Goal: Task Accomplishment & Management: Use online tool/utility

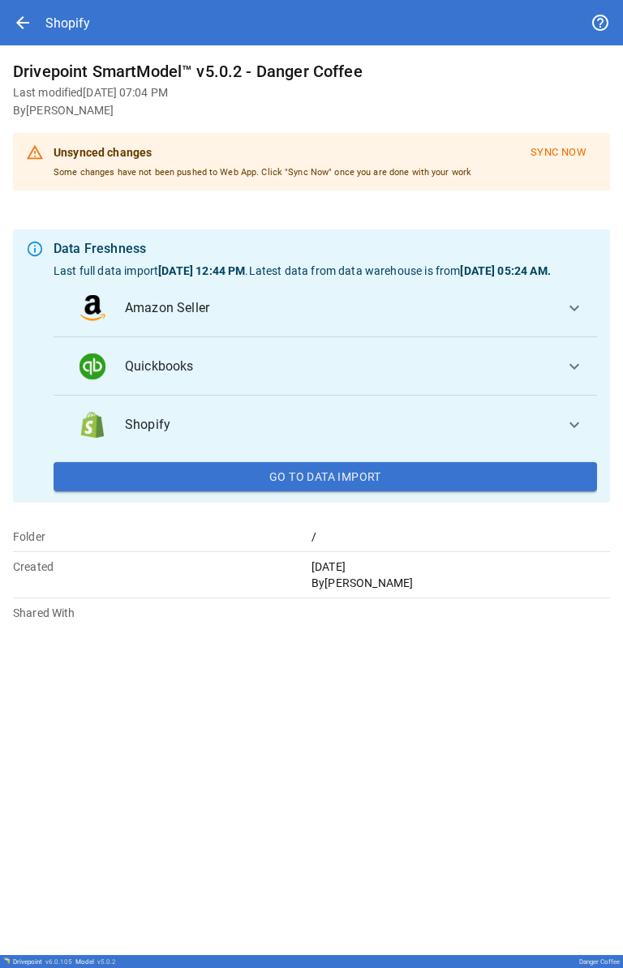
click at [29, 24] on span "arrow_back" at bounding box center [22, 22] width 19 height 19
click at [29, 28] on icon "button" at bounding box center [22, 23] width 15 height 10
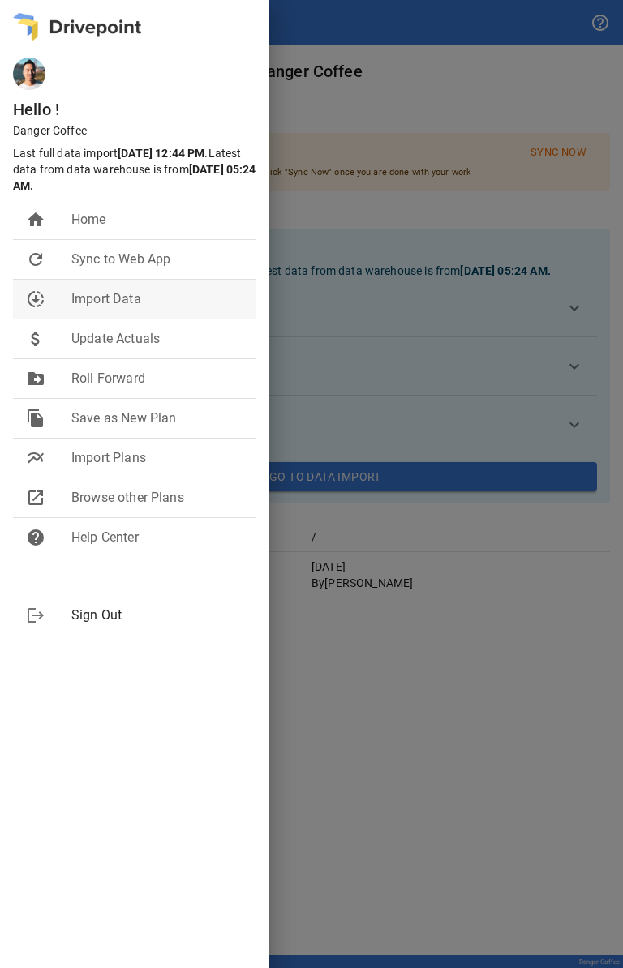
click at [141, 292] on span "Import Data" at bounding box center [157, 298] width 172 height 19
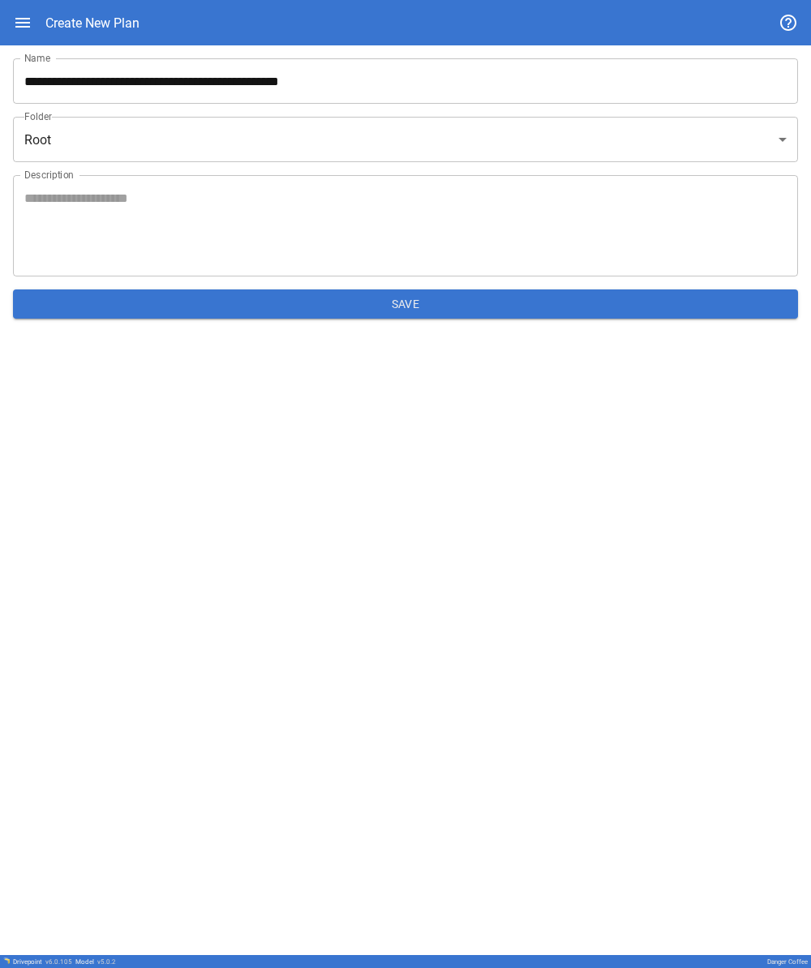
click at [283, 66] on input "**********" at bounding box center [405, 80] width 785 height 45
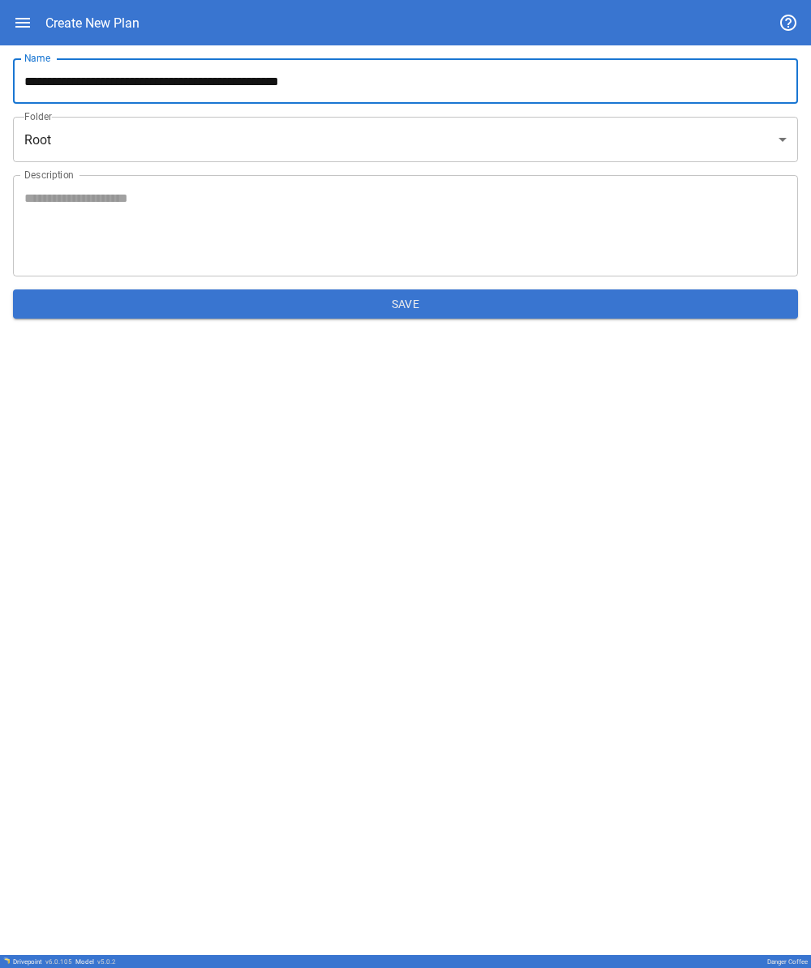
drag, startPoint x: 393, startPoint y: 75, endPoint x: 437, endPoint y: 99, distance: 50.1
click at [283, 99] on input "**********" at bounding box center [405, 80] width 785 height 45
click at [28, 28] on icon "button" at bounding box center [22, 23] width 15 height 10
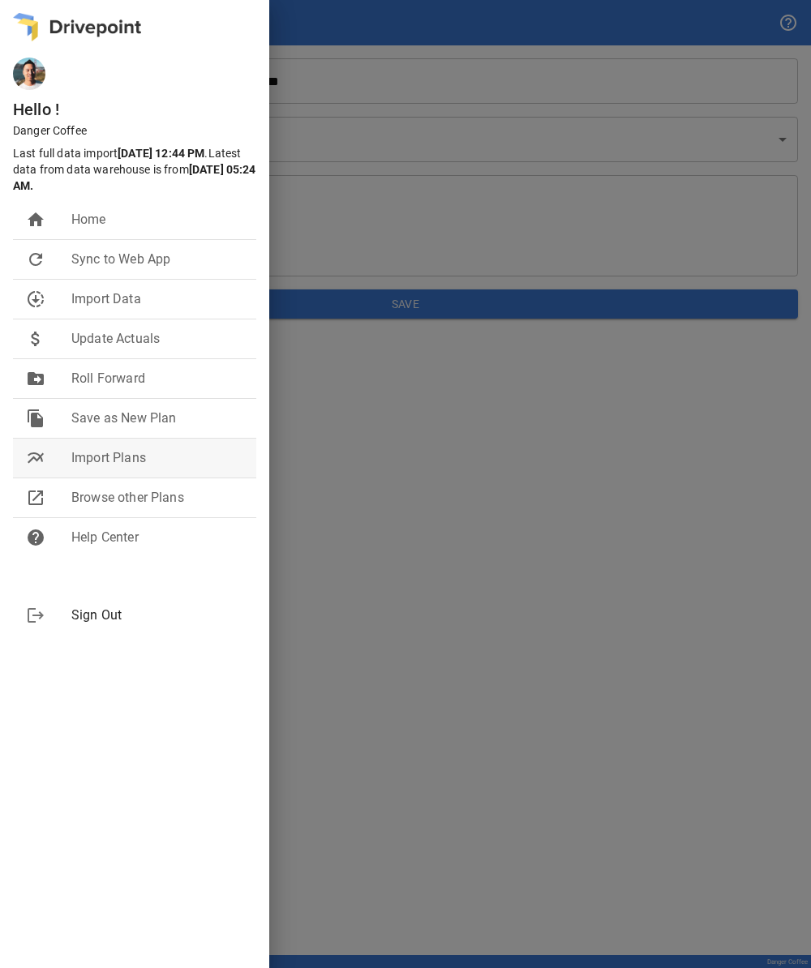
click at [171, 455] on span "Import Plans" at bounding box center [157, 457] width 172 height 19
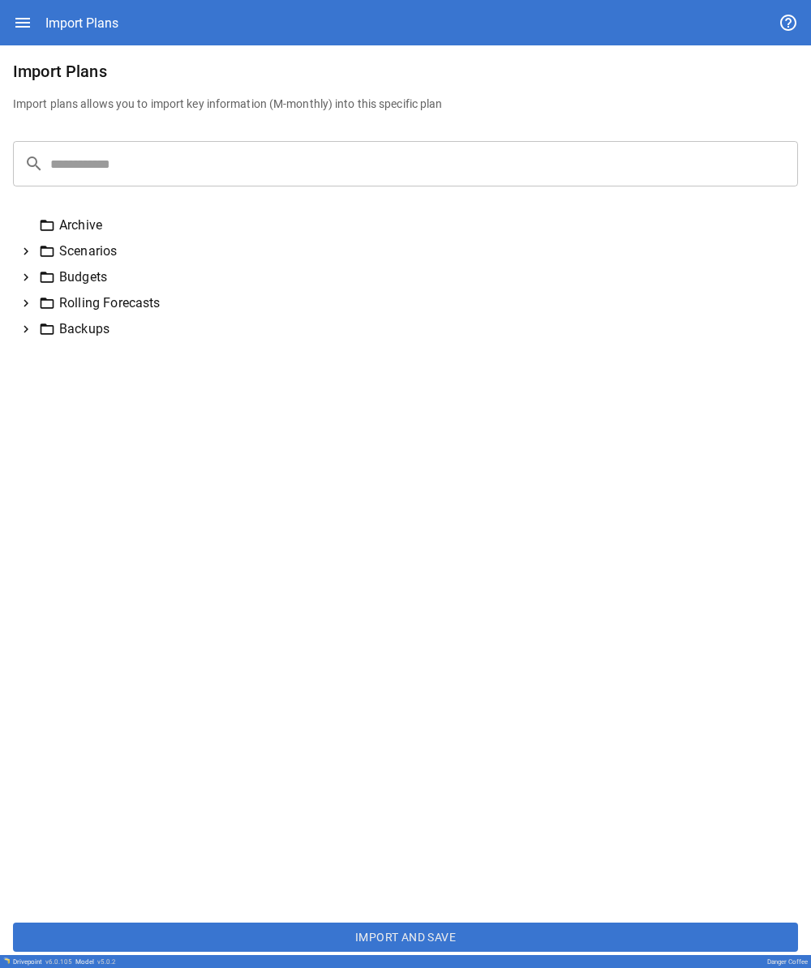
click at [23, 252] on icon at bounding box center [26, 251] width 15 height 15
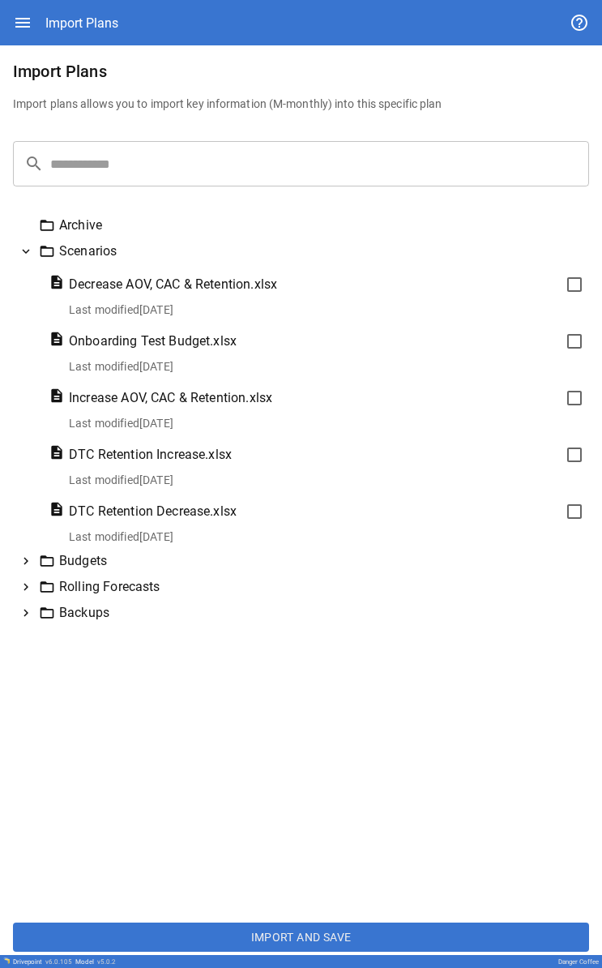
click at [27, 562] on icon at bounding box center [26, 561] width 5 height 7
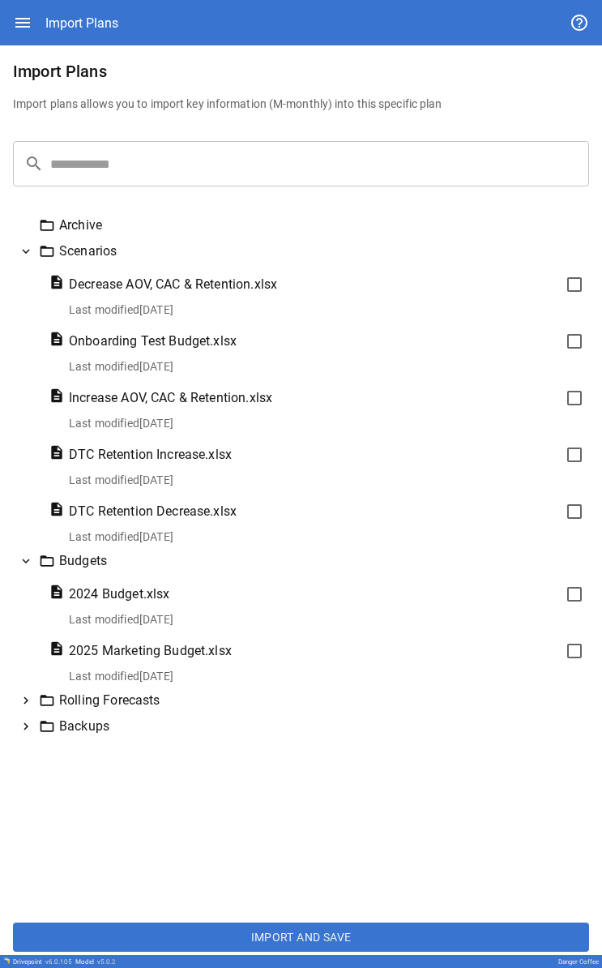
drag, startPoint x: 0, startPoint y: 214, endPoint x: 28, endPoint y: 561, distance: 348.1
click at [28, 561] on icon at bounding box center [26, 561] width 7 height 5
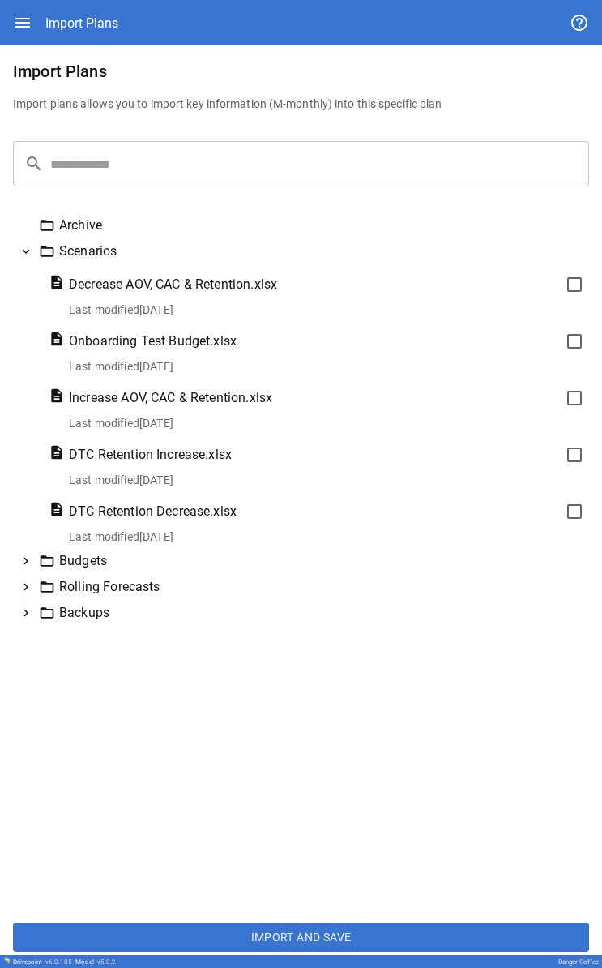
click at [28, 561] on icon at bounding box center [26, 561] width 5 height 7
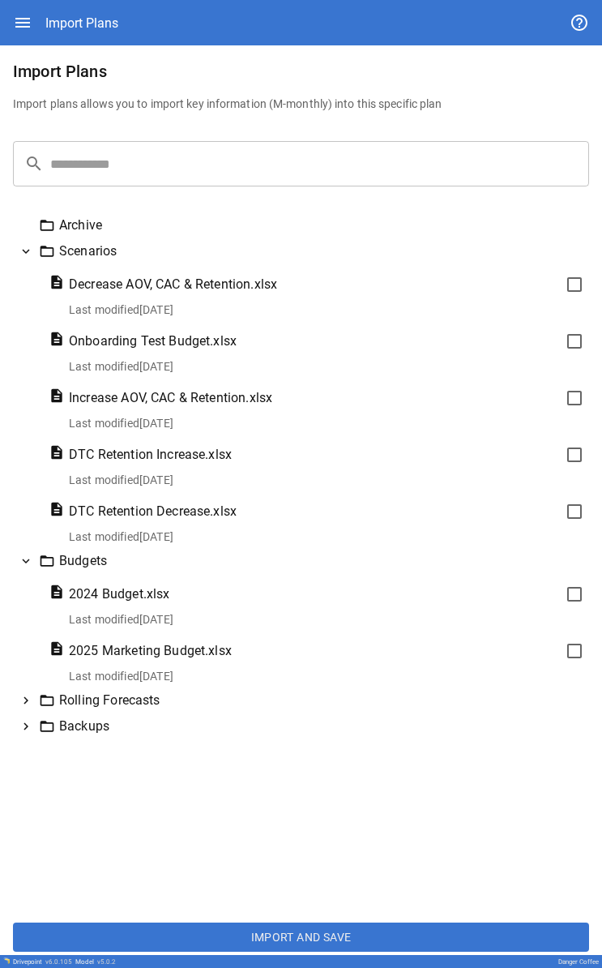
click at [26, 702] on icon at bounding box center [26, 700] width 5 height 7
click at [26, 702] on icon at bounding box center [26, 701] width 7 height 5
click at [26, 702] on icon at bounding box center [26, 700] width 5 height 7
click at [26, 702] on icon at bounding box center [26, 701] width 7 height 5
click at [27, 559] on icon at bounding box center [26, 561] width 15 height 15
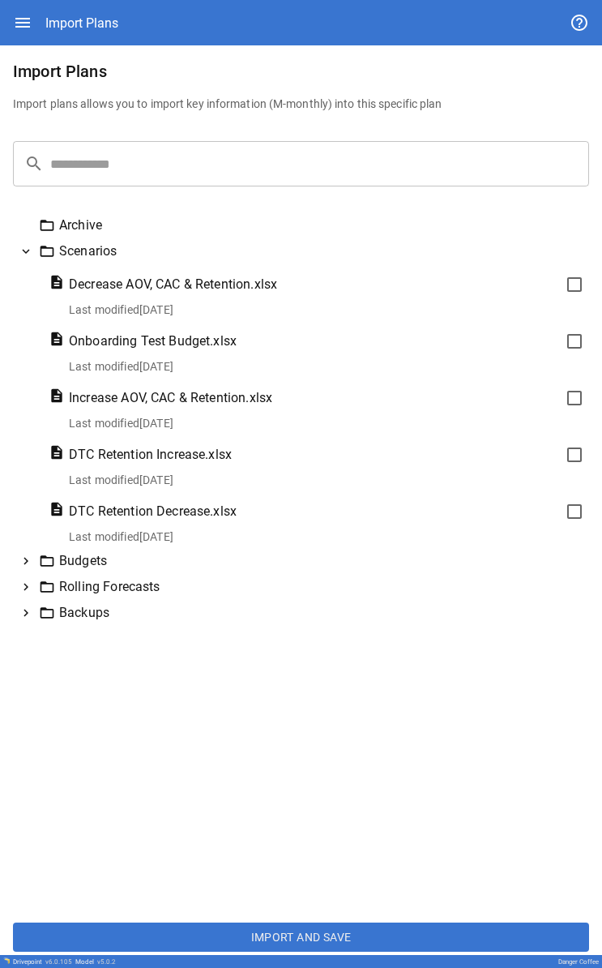
click at [26, 589] on icon at bounding box center [26, 587] width 5 height 7
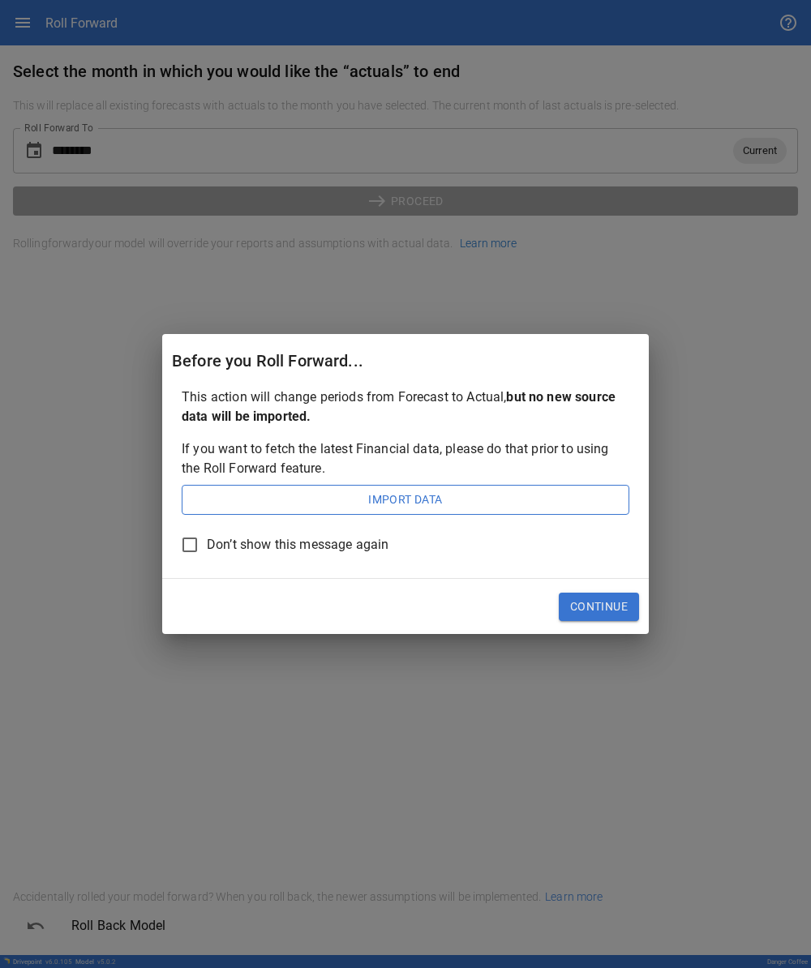
click at [283, 615] on button "Continue" at bounding box center [599, 607] width 80 height 29
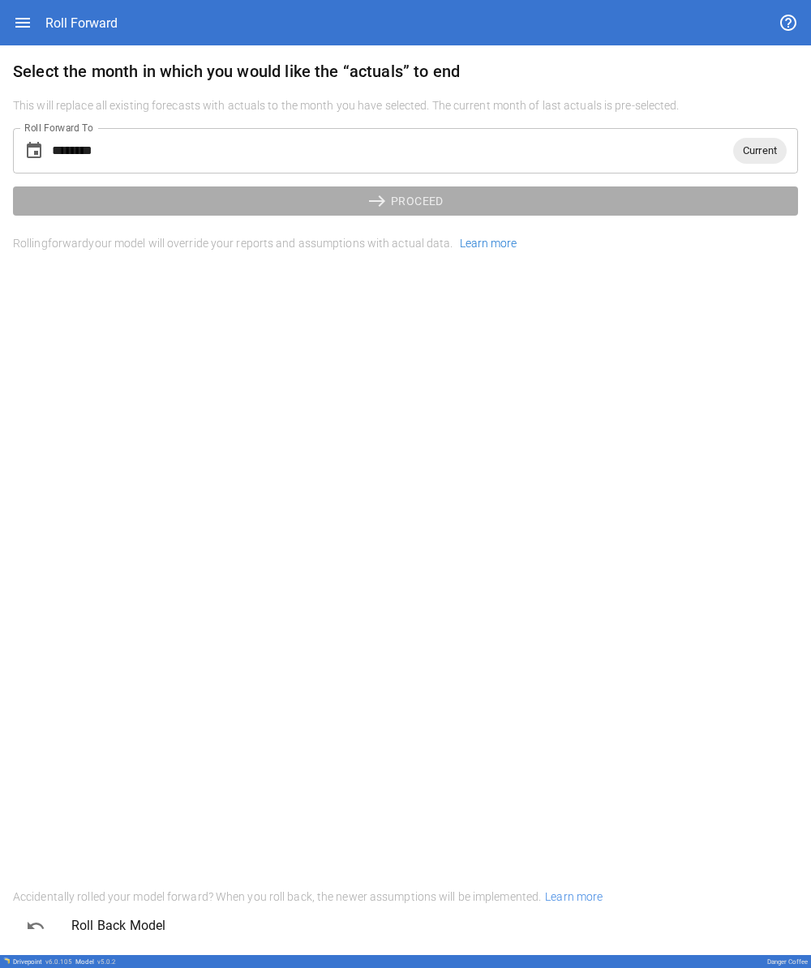
click at [283, 144] on input "********" at bounding box center [392, 150] width 681 height 45
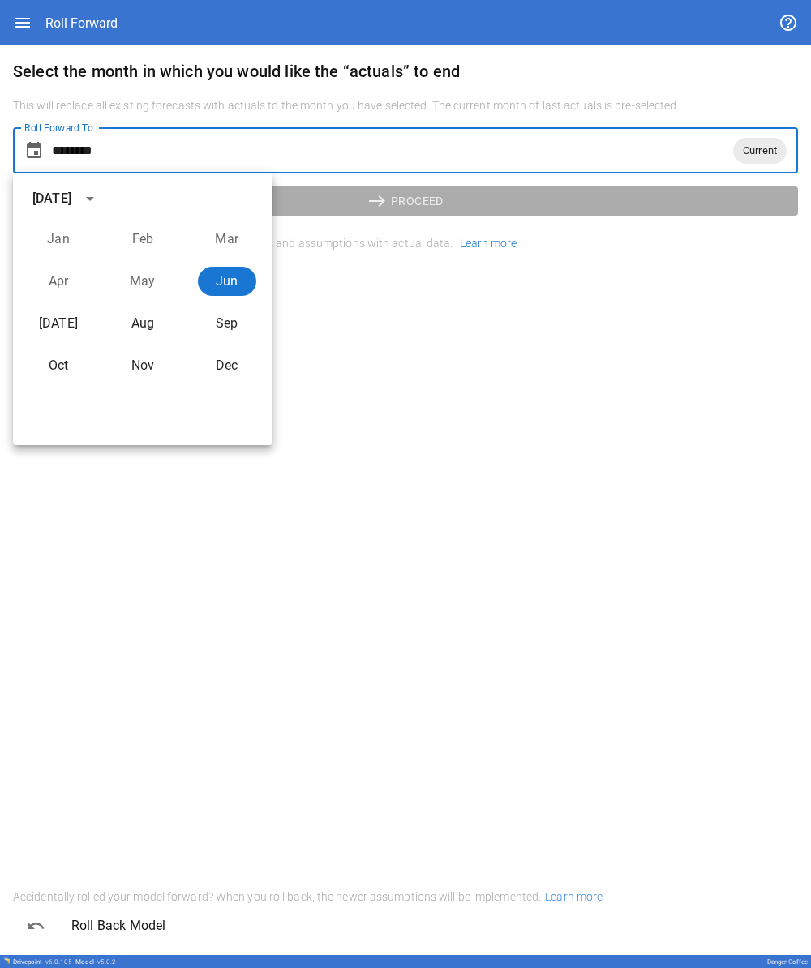
click at [283, 521] on div "Select the month in which you would like the “actuals” to end This will replace…" at bounding box center [405, 310] width 785 height 504
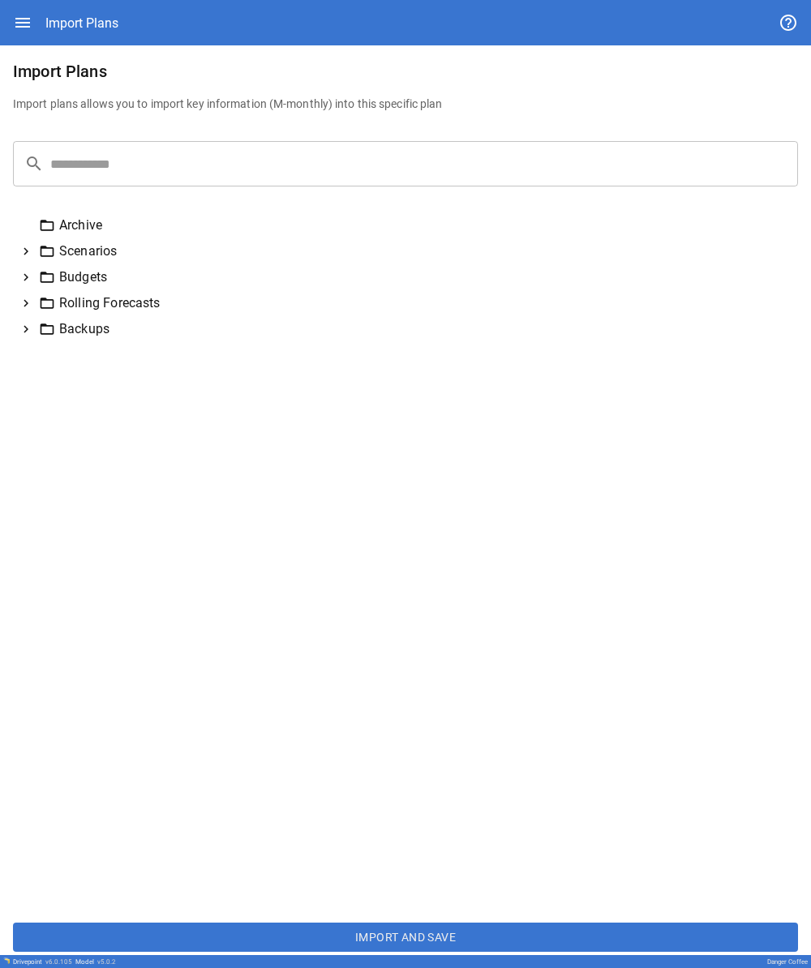
drag, startPoint x: 3, startPoint y: 221, endPoint x: 0, endPoint y: 101, distance: 119.2
click at [2, 101] on div "Import Plans Import plans allows you to import key information (M-monthly) into…" at bounding box center [405, 500] width 811 height 910
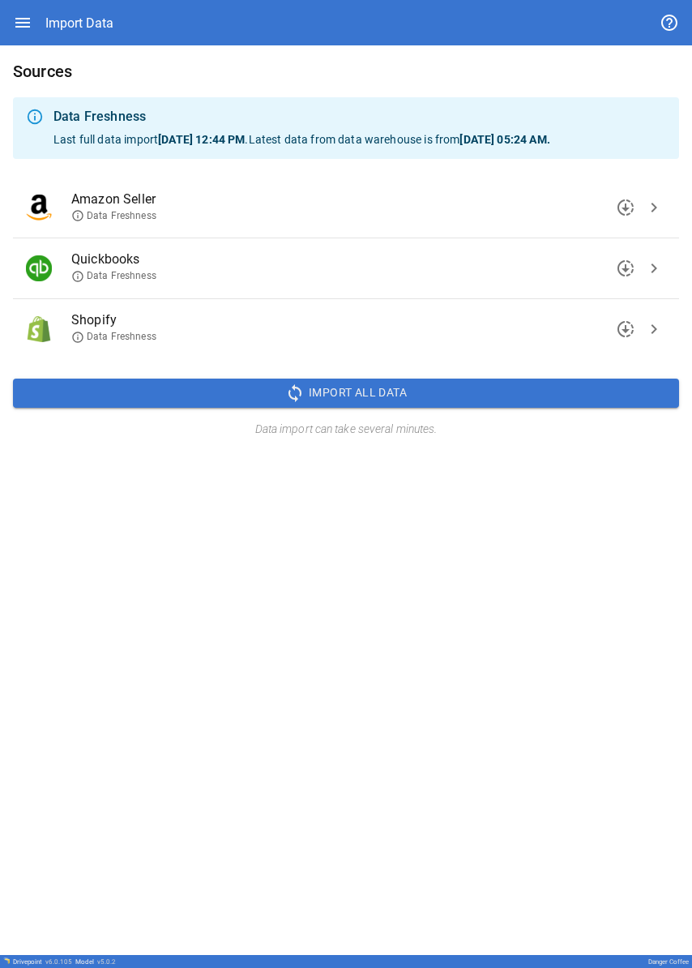
click at [283, 268] on span "chevron_right" at bounding box center [654, 268] width 19 height 19
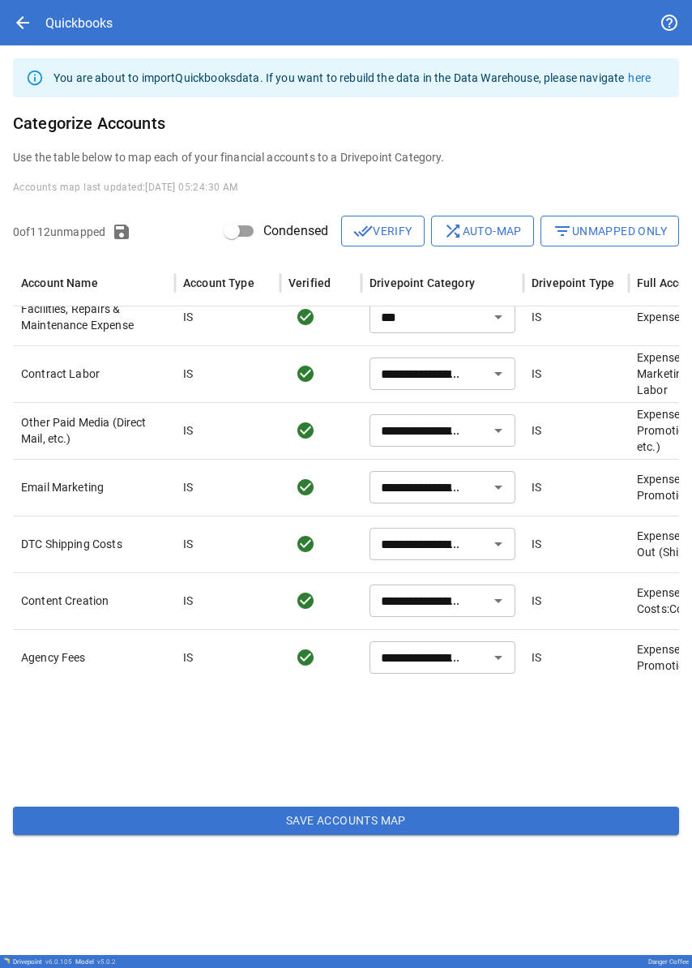
scroll to position [268, 0]
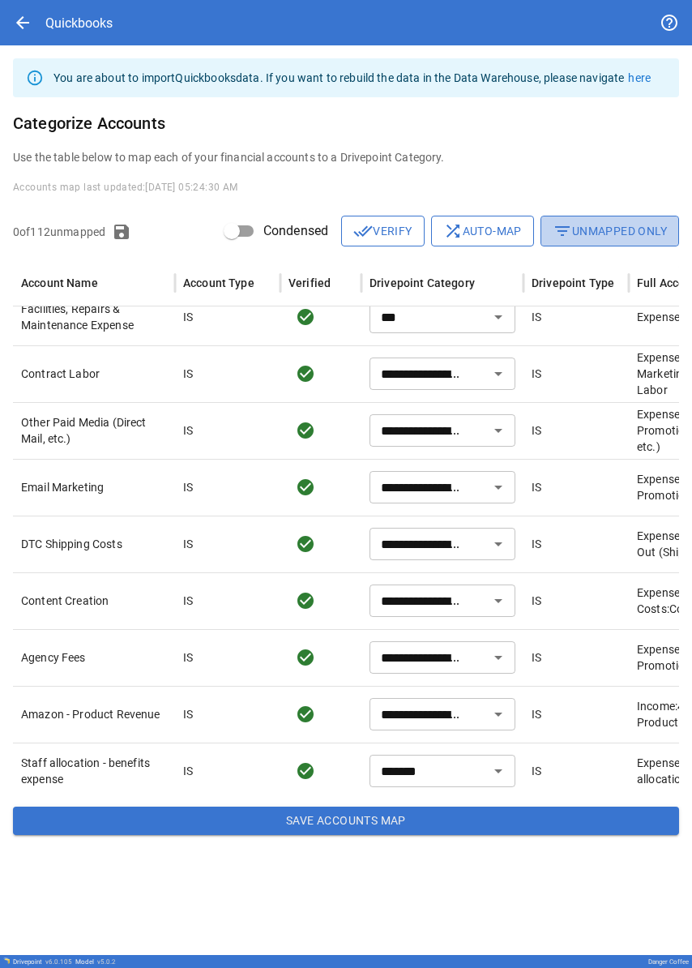
click at [283, 237] on button "filter_list Unmapped Only" at bounding box center [610, 231] width 139 height 31
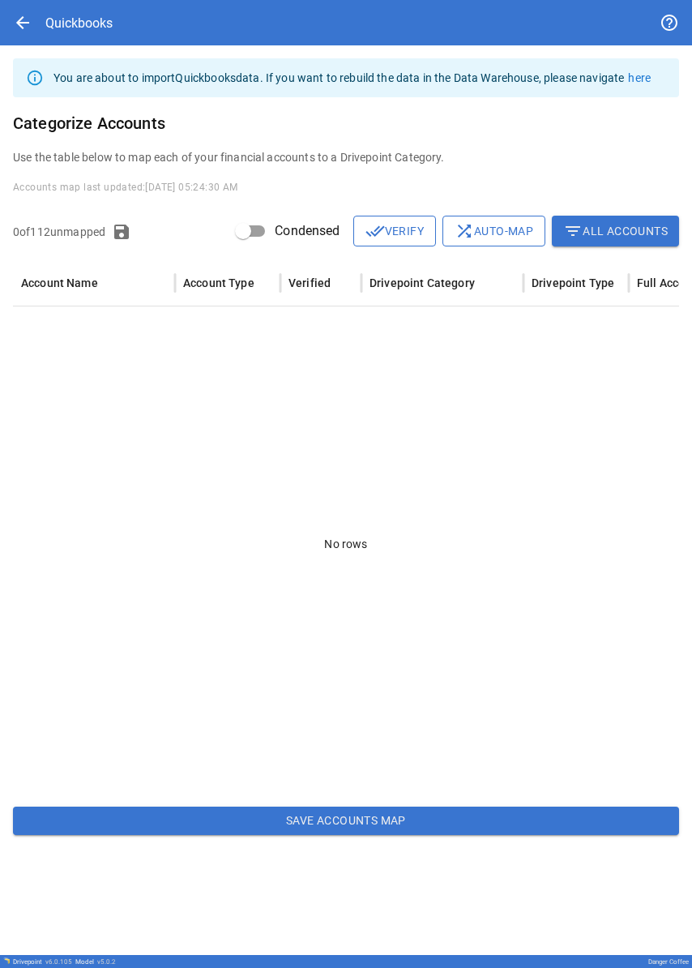
scroll to position [0, 0]
click at [283, 236] on span "done_all" at bounding box center [375, 230] width 19 height 19
click at [283, 230] on button "filter_list All Accounts" at bounding box center [615, 231] width 127 height 31
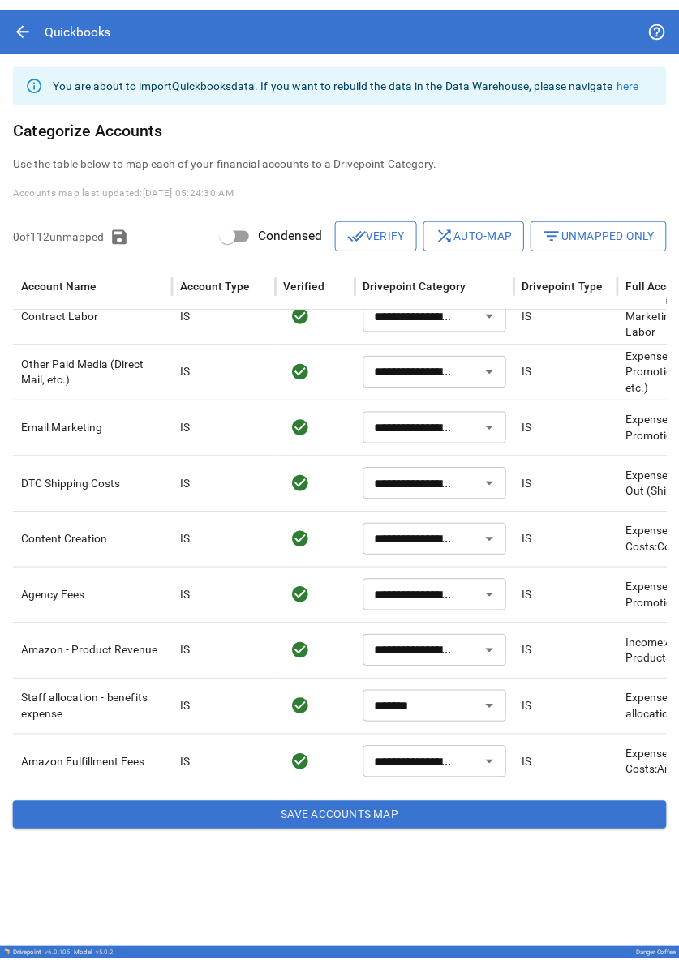
scroll to position [368, 0]
